Goal: Information Seeking & Learning: Learn about a topic

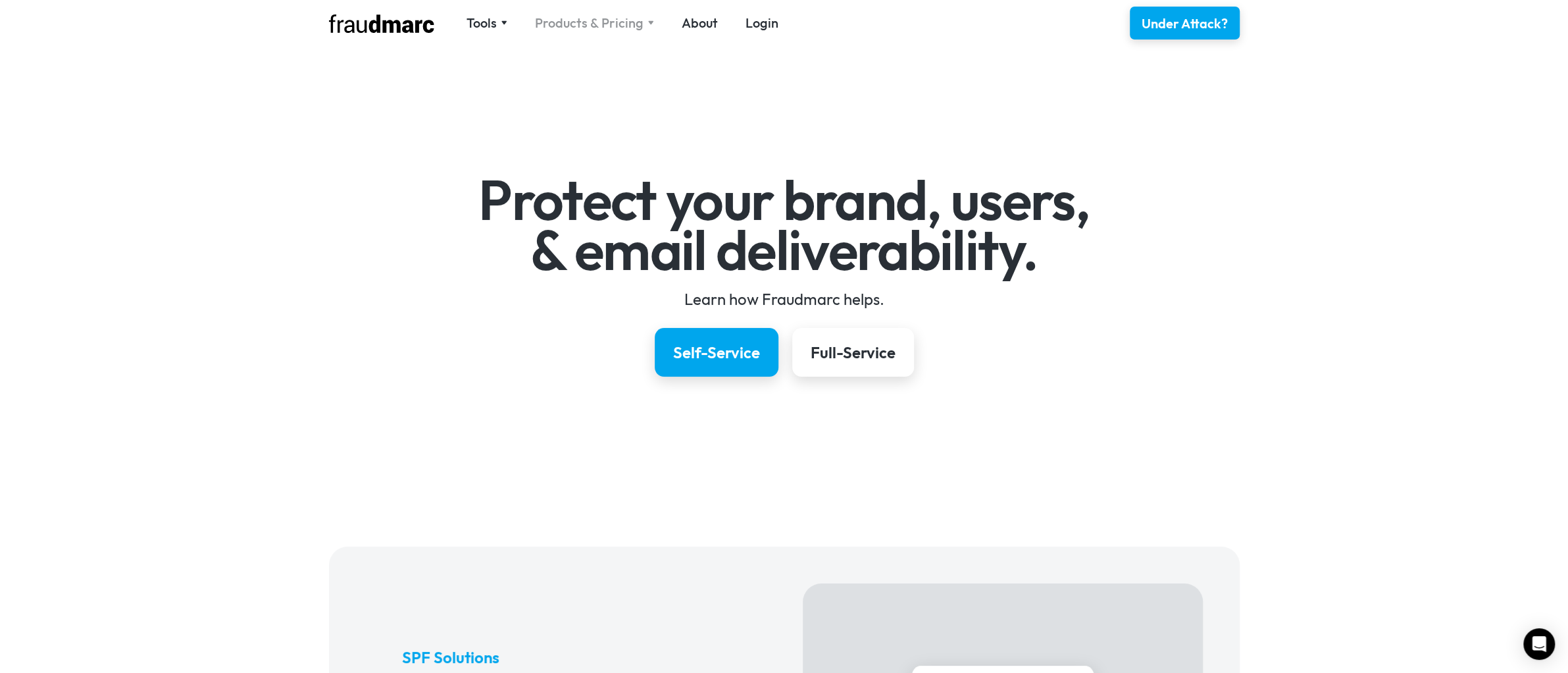
click at [630, 22] on div "Products & Pricing" at bounding box center [589, 23] width 109 height 19
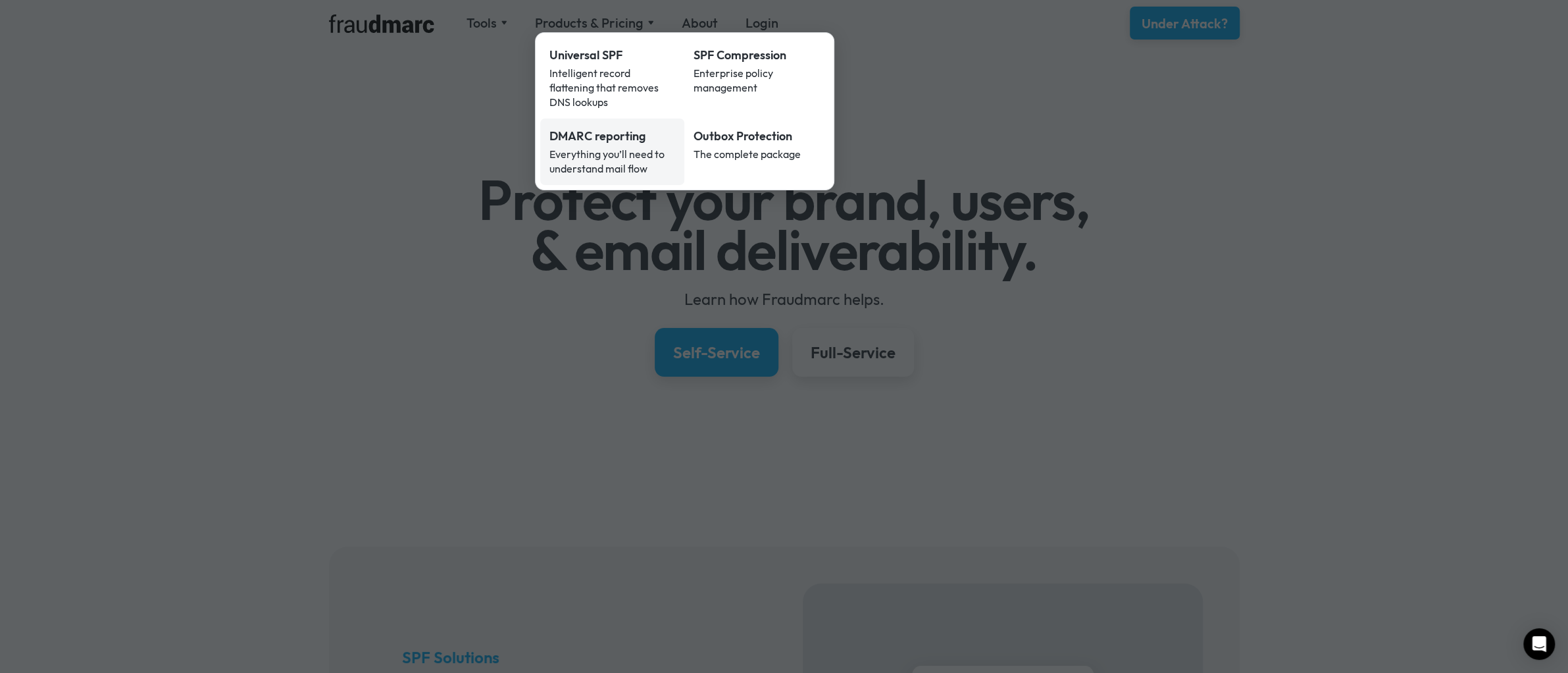
click at [597, 128] on div "DMARC reporting" at bounding box center [612, 136] width 126 height 17
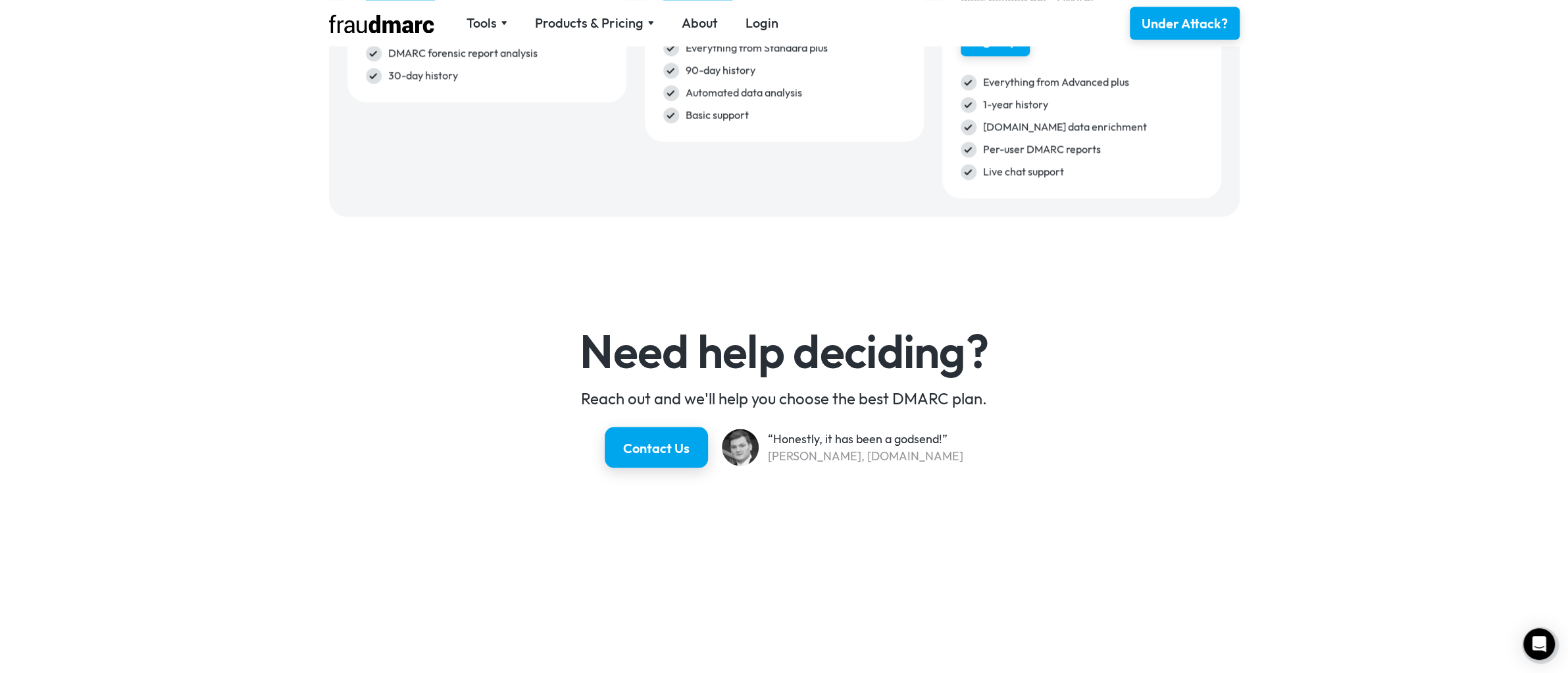
scroll to position [2238, 0]
